Goal: Find specific page/section: Find specific page/section

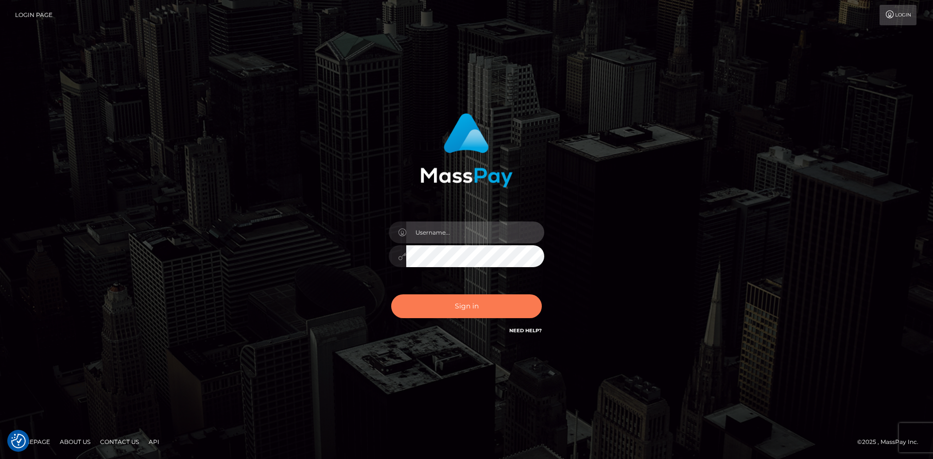
type input "[PERSON_NAME]"
click at [457, 303] on button "Sign in" at bounding box center [466, 306] width 151 height 24
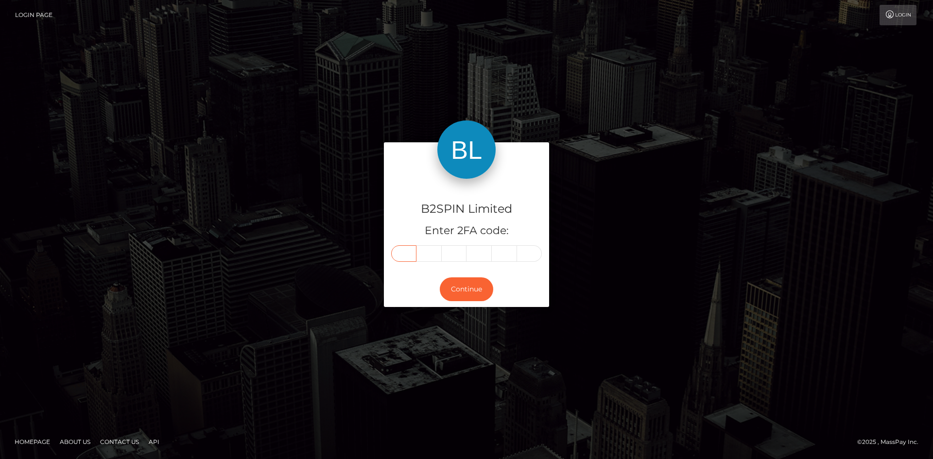
paste input "8"
type input "8"
type input "3"
type input "1"
type input "5"
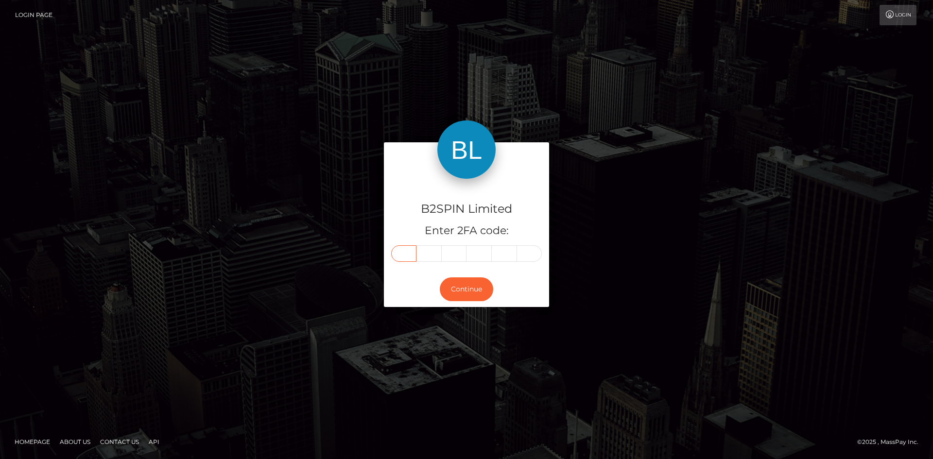
type input "4"
type input "7"
click at [464, 289] on button "Continue" at bounding box center [466, 289] width 53 height 24
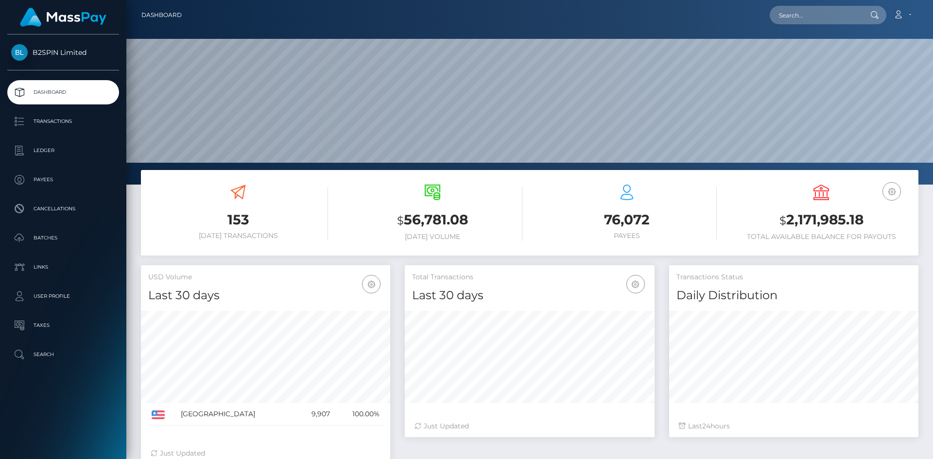
scroll to position [172, 250]
click at [808, 14] on input "text" at bounding box center [814, 15] width 91 height 18
paste input "3049379"
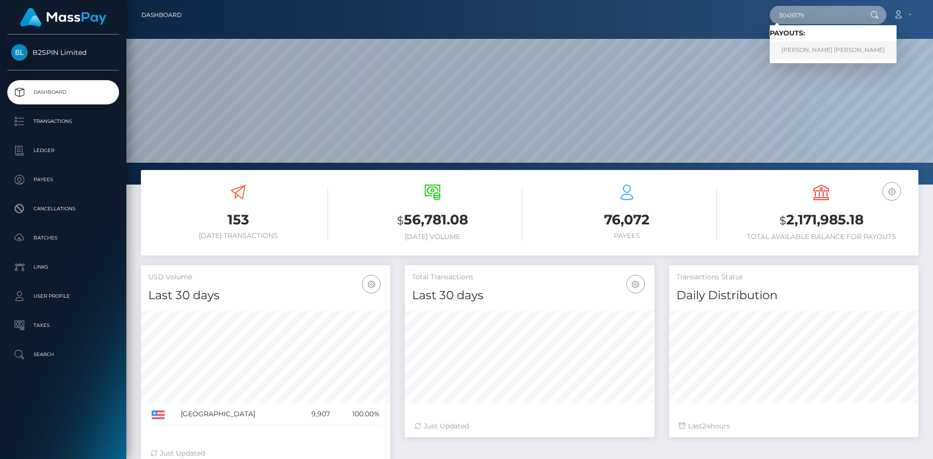
type input "3049379"
click at [797, 48] on link "ANGELA F. FREITAS DE MELENDEZ" at bounding box center [832, 50] width 127 height 18
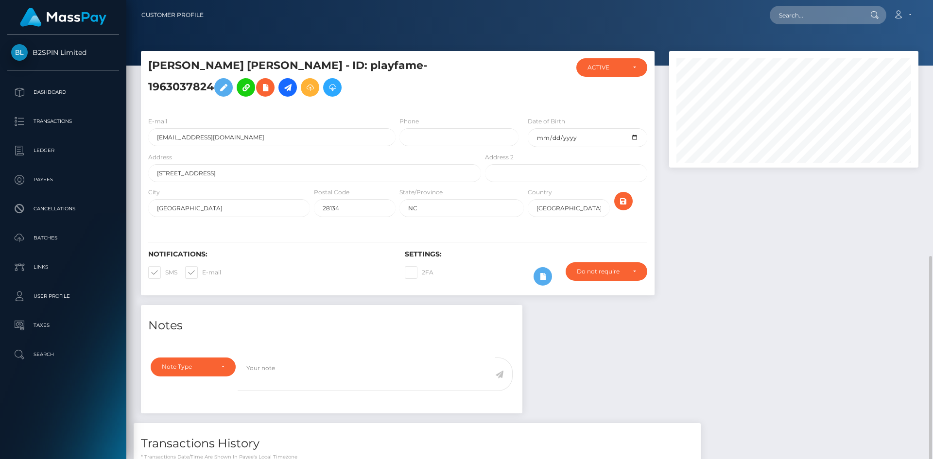
scroll to position [117, 250]
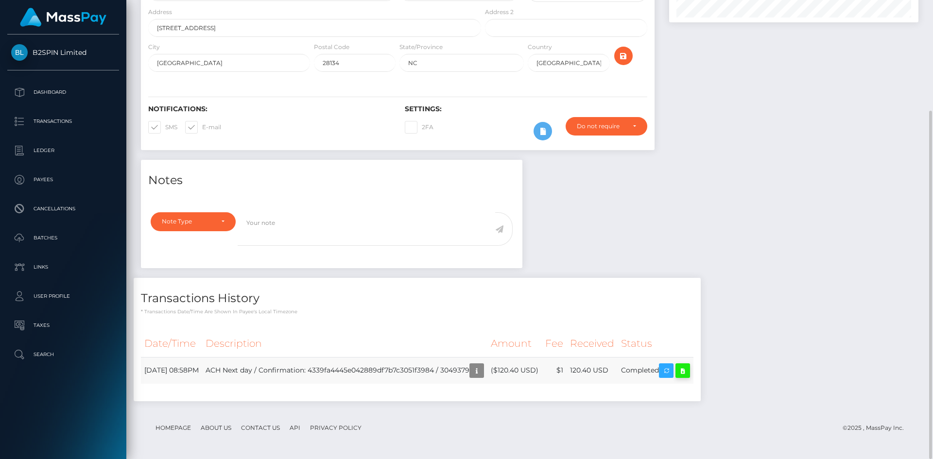
click at [688, 368] on icon at bounding box center [683, 371] width 12 height 12
click at [482, 373] on icon "button" at bounding box center [477, 371] width 12 height 12
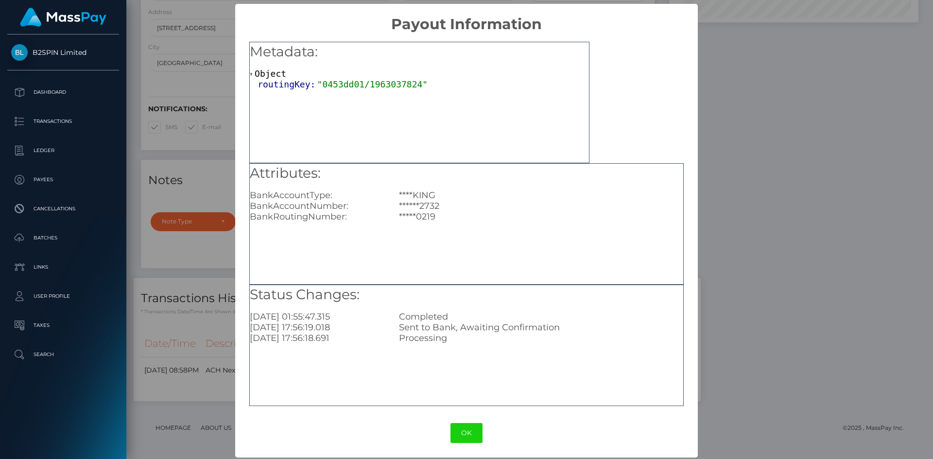
scroll to position [0, 0]
click at [817, 147] on div "× Payout Information Metadata: Object routingKey: "0453dd01/1963037824" Attribu…" at bounding box center [466, 229] width 933 height 459
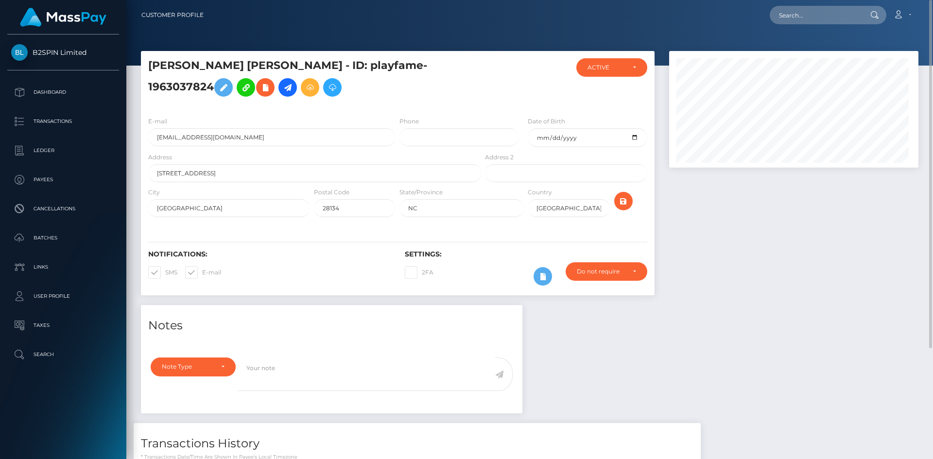
scroll to position [117, 250]
